Goal: Information Seeking & Learning: Stay updated

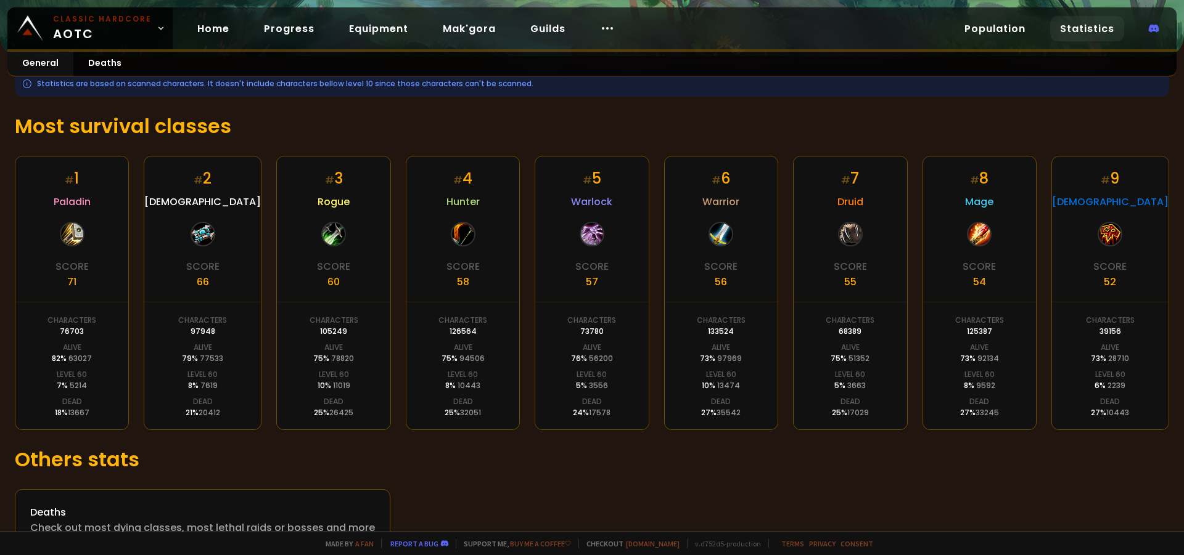
scroll to position [194, 0]
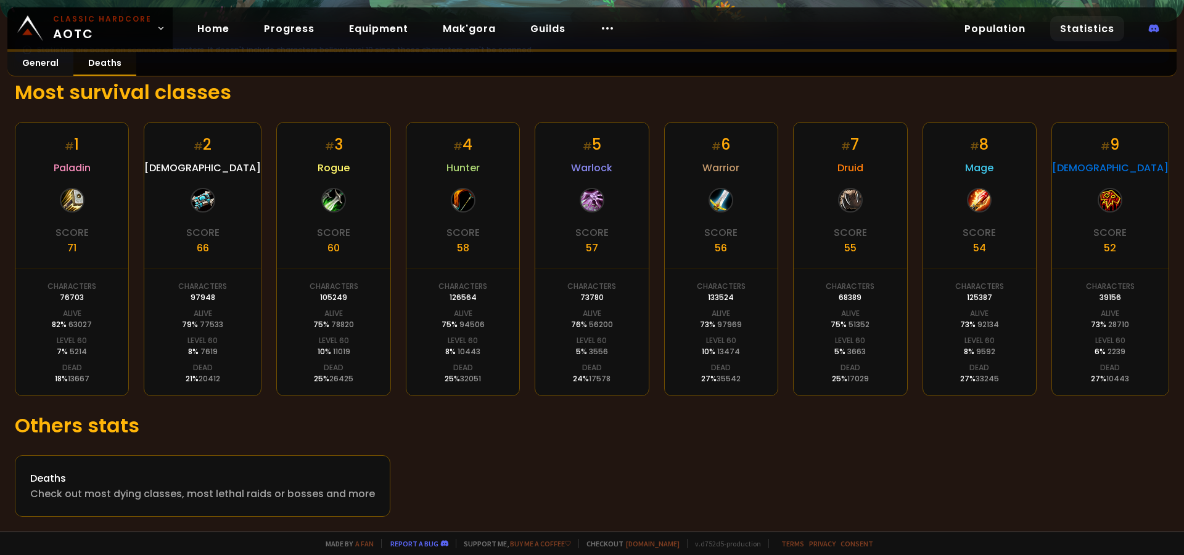
click at [114, 62] on link "Deaths" at bounding box center [104, 64] width 63 height 24
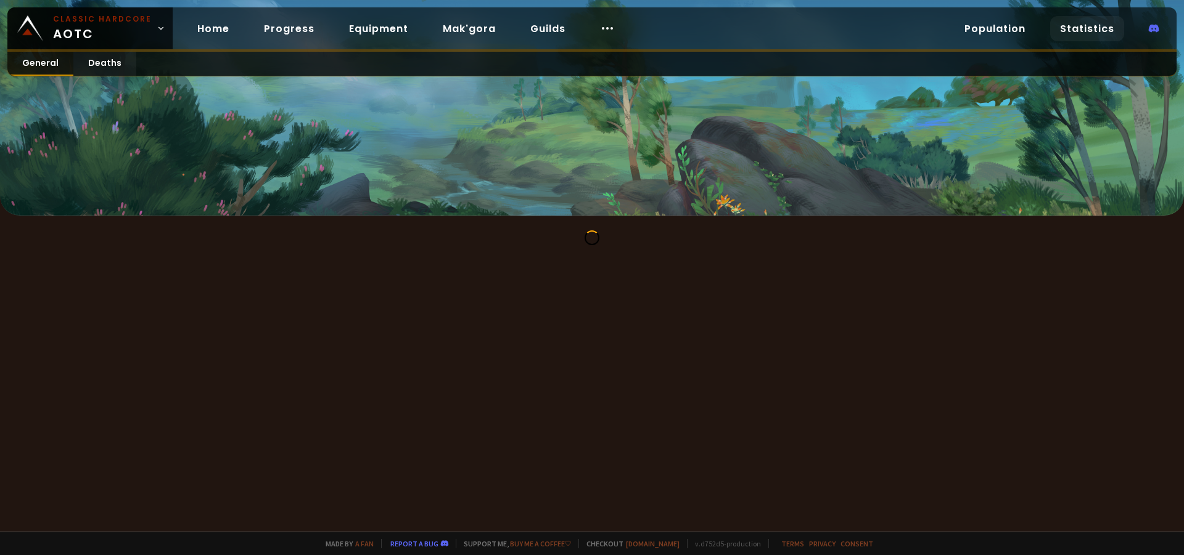
click at [48, 70] on link "General" at bounding box center [40, 64] width 66 height 24
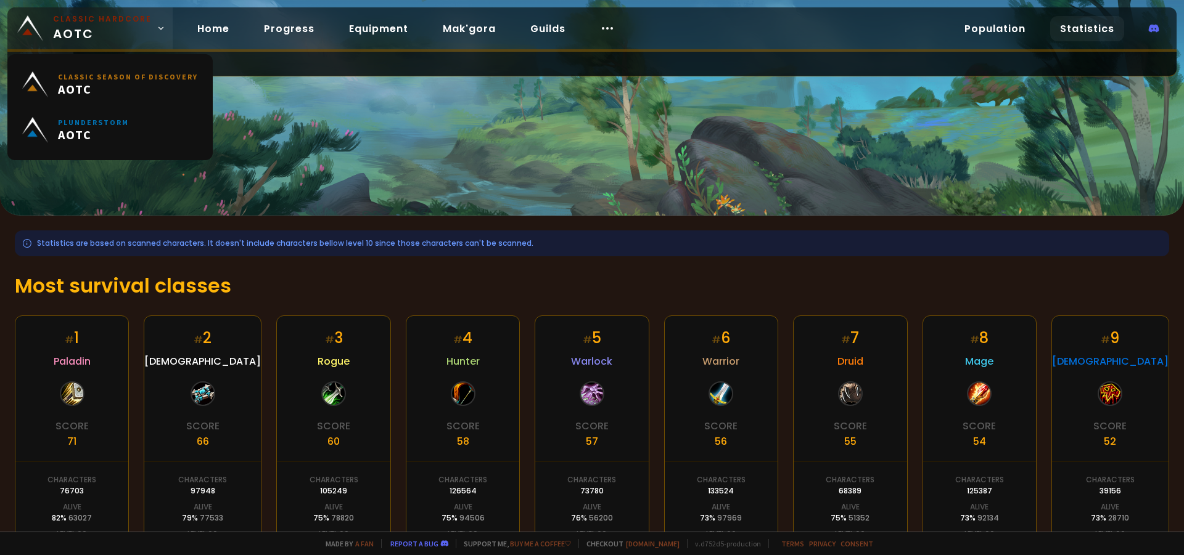
click at [125, 22] on small "Classic Hardcore" at bounding box center [102, 19] width 99 height 11
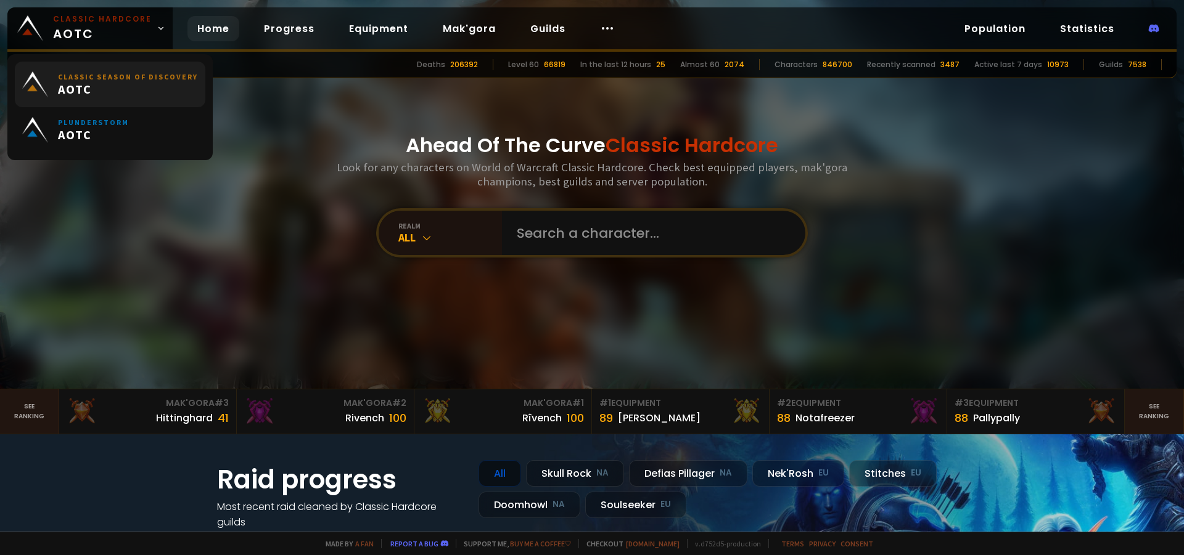
click at [102, 78] on small "Classic Season of Discovery" at bounding box center [128, 76] width 140 height 9
